Goal: Go to known website: Access a specific website the user already knows

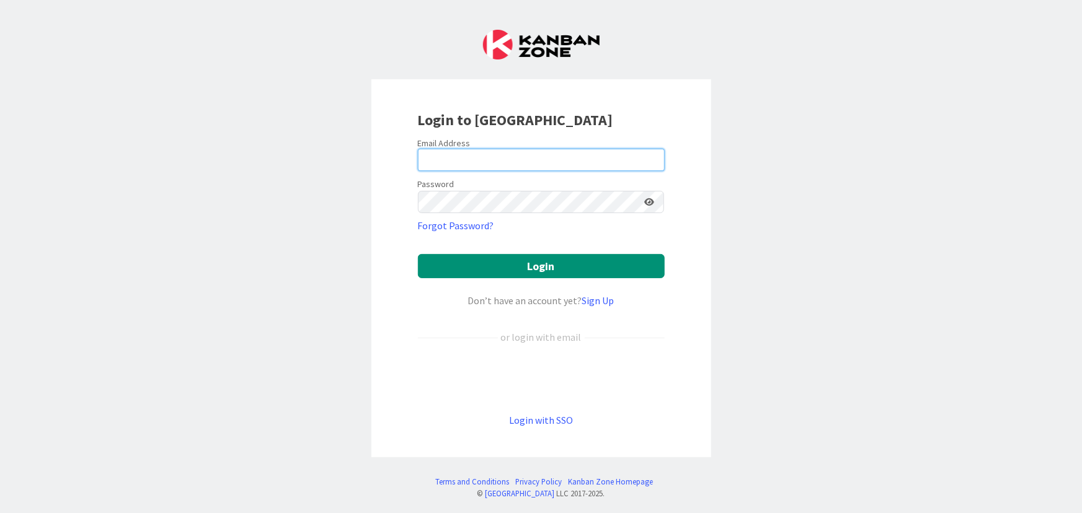
click at [472, 165] on input "email" at bounding box center [541, 160] width 247 height 22
type input "[EMAIL_ADDRESS][DOMAIN_NAME]"
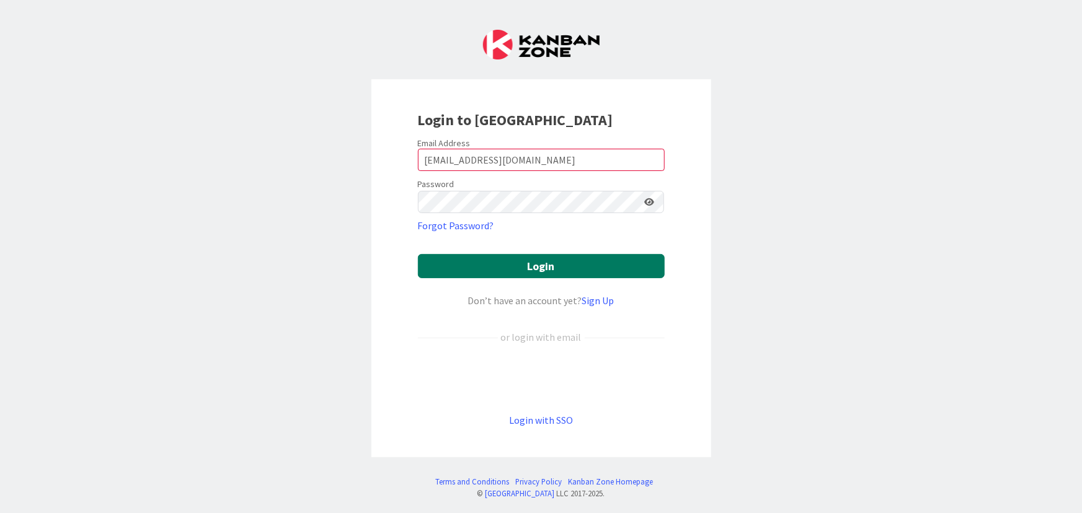
click at [578, 262] on button "Login" at bounding box center [541, 266] width 247 height 24
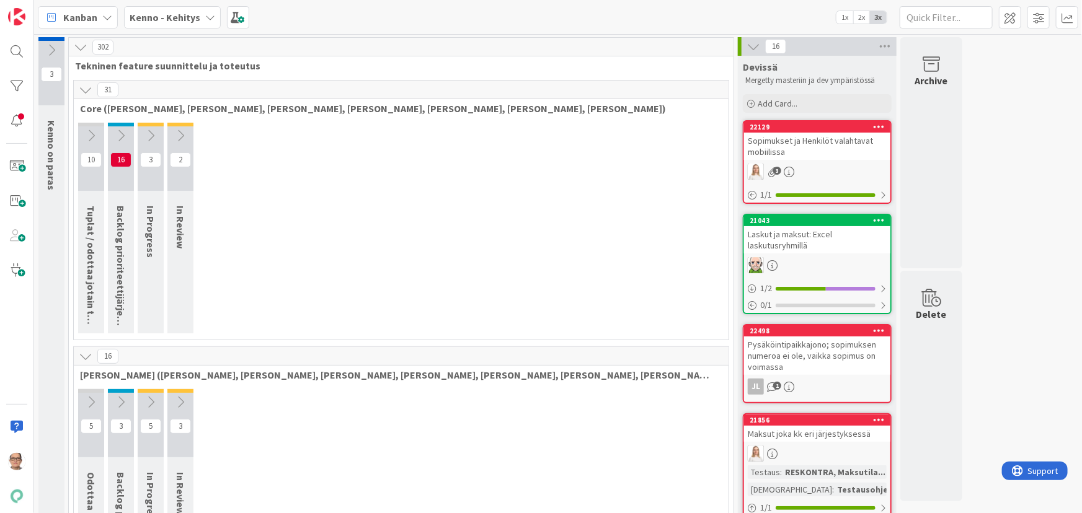
click at [205, 15] on icon at bounding box center [210, 17] width 10 height 10
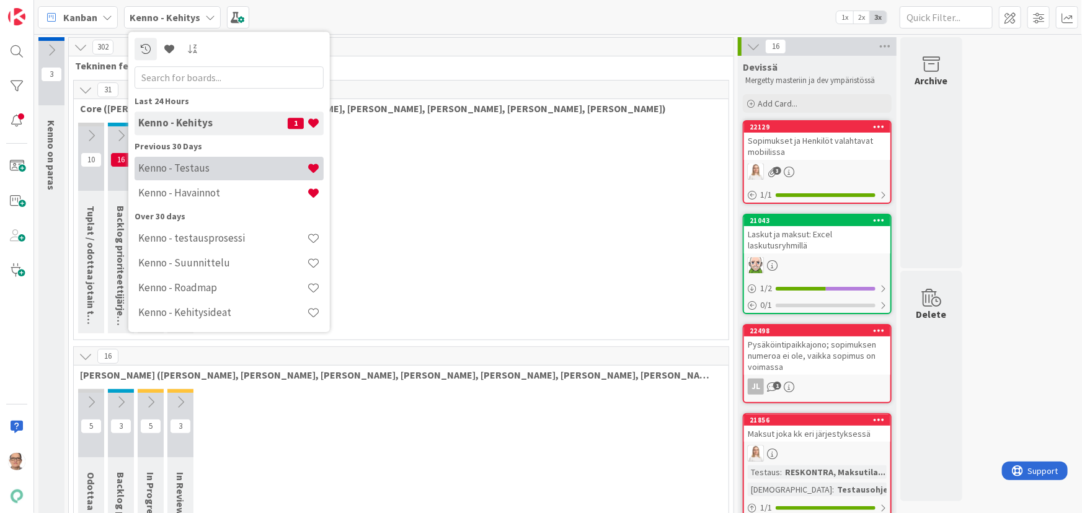
click at [212, 169] on h4 "Kenno - Testaus" at bounding box center [222, 168] width 169 height 12
